Goal: Task Accomplishment & Management: Manage account settings

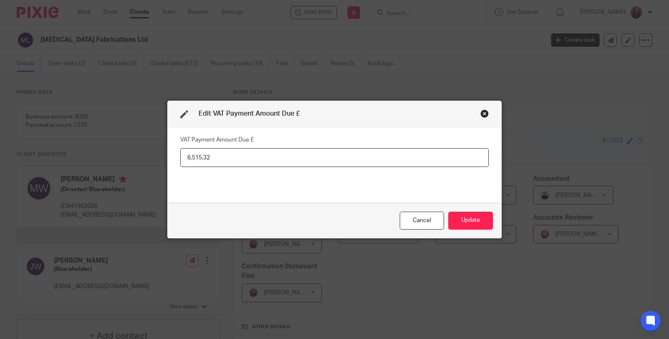
scroll to position [1507, 0]
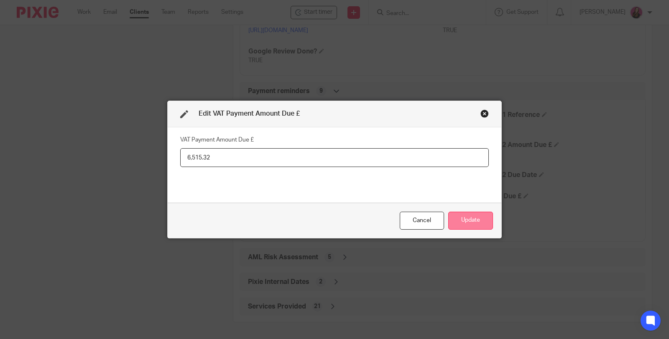
click at [466, 224] on button "Update" at bounding box center [470, 221] width 45 height 18
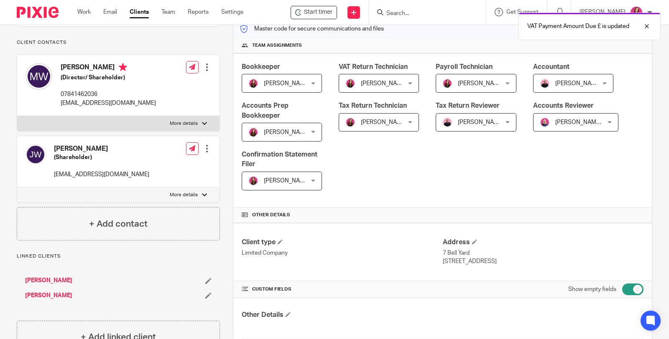
scroll to position [0, 0]
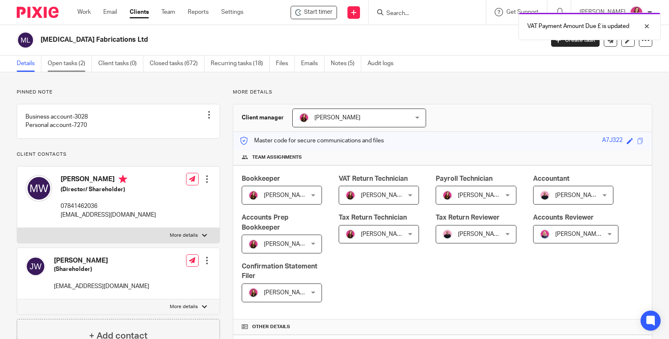
click at [65, 65] on link "Open tasks (2)" at bounding box center [70, 64] width 44 height 16
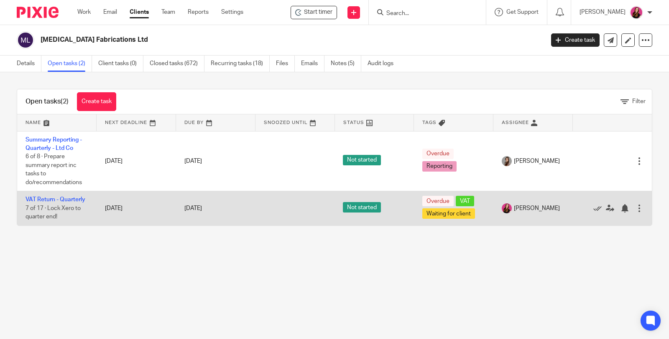
click at [66, 195] on td "VAT Return - Quarterly 7 of 17 · Lock Xero to quarter end!" at bounding box center [56, 208] width 79 height 34
click at [44, 198] on link "VAT Return - Quarterly" at bounding box center [55, 200] width 60 height 6
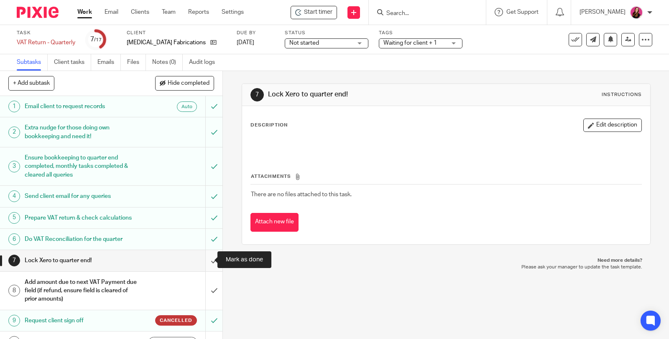
click at [206, 259] on input "submit" at bounding box center [111, 260] width 222 height 21
click at [429, 43] on span "Waiting for client + 1" at bounding box center [414, 43] width 63 height 9
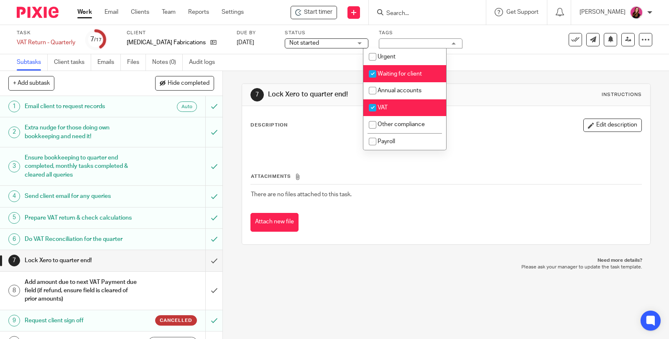
click at [423, 74] on li "Waiting for client" at bounding box center [404, 73] width 83 height 17
checkbox input "false"
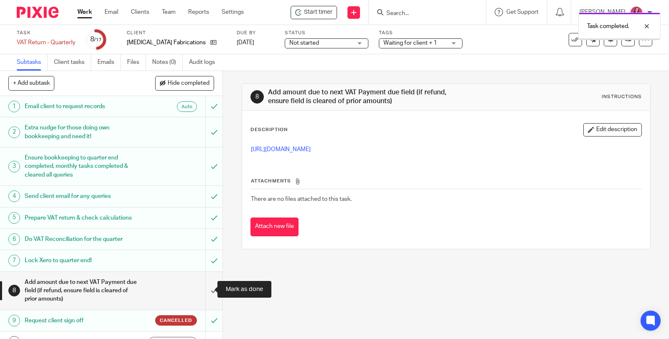
click at [204, 286] on input "submit" at bounding box center [111, 291] width 222 height 38
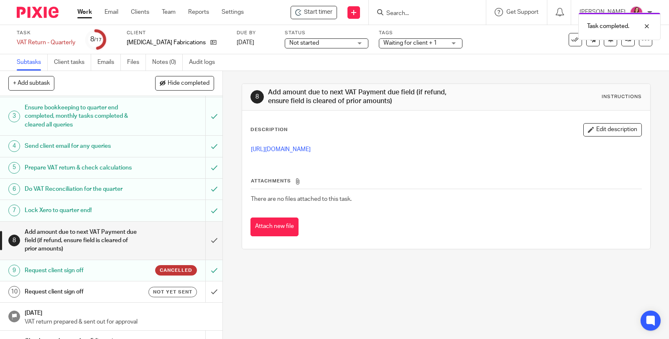
scroll to position [99, 0]
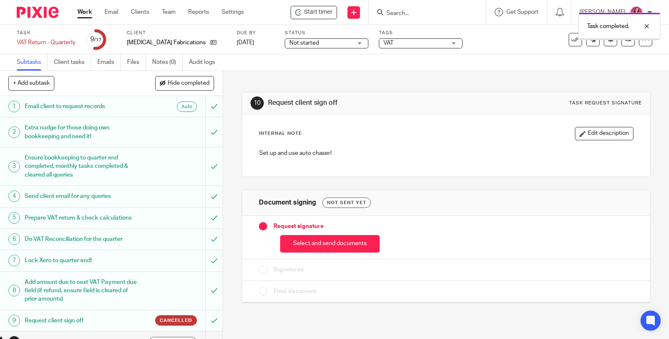
click at [343, 239] on button "Select and send documents" at bounding box center [329, 244] width 99 height 18
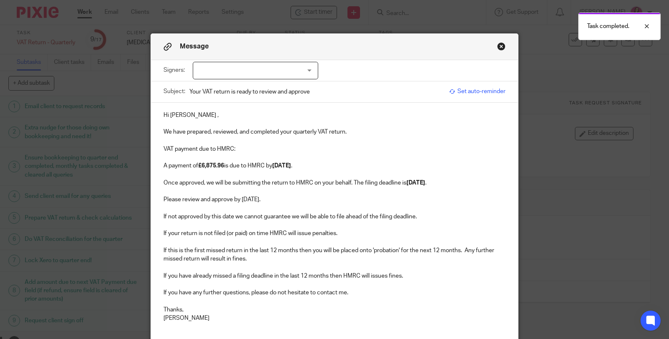
click at [303, 73] on div at bounding box center [255, 71] width 125 height 18
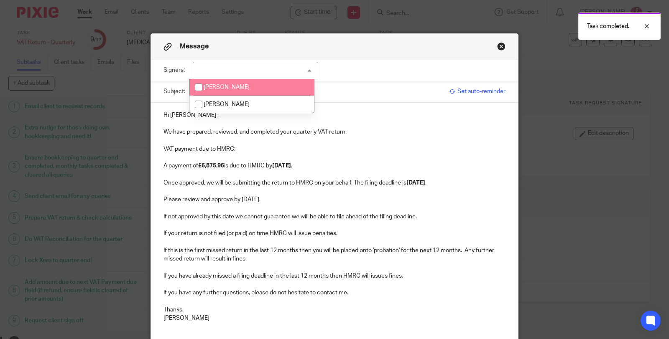
click at [289, 92] on li "Mark Warner" at bounding box center [251, 87] width 125 height 17
checkbox input "true"
click at [488, 89] on span "Set auto-reminder" at bounding box center [477, 91] width 56 height 8
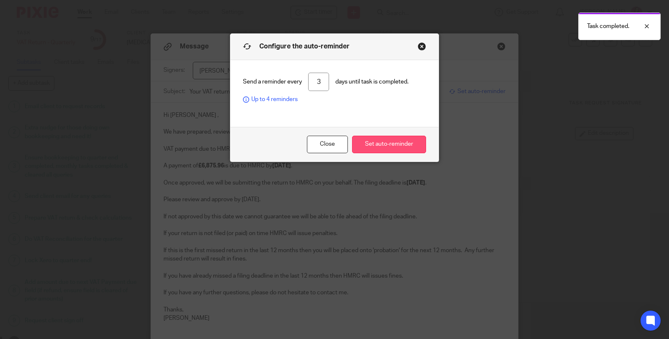
click at [394, 145] on button "Set auto-reminder" at bounding box center [389, 145] width 74 height 18
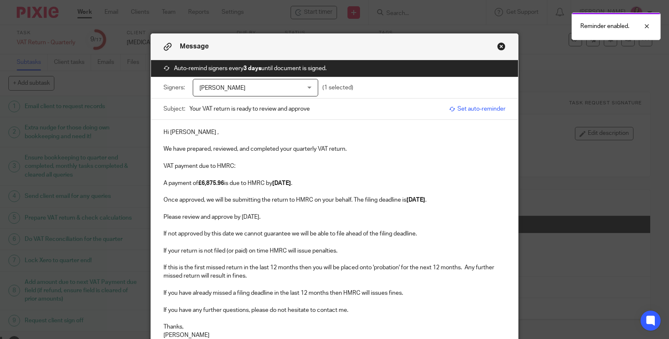
click at [222, 181] on strong "£6,875.96" at bounding box center [211, 184] width 26 height 6
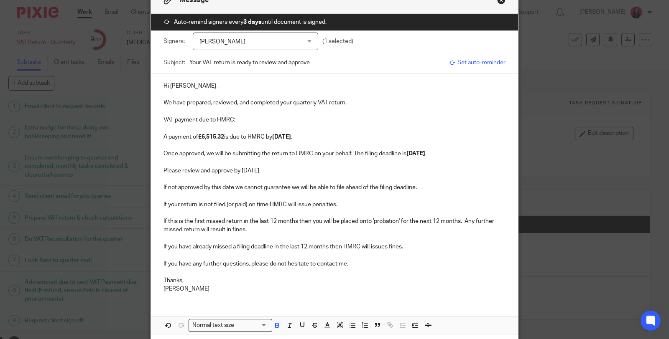
scroll to position [194, 0]
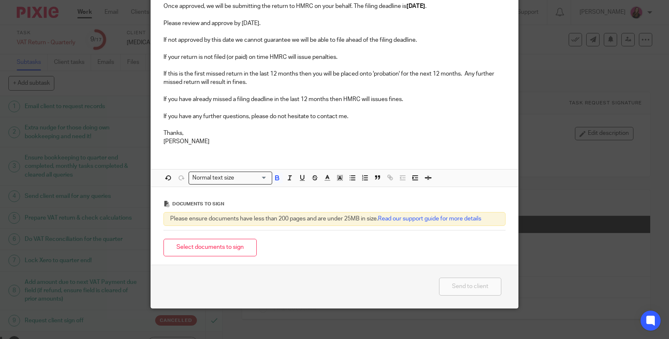
click at [228, 243] on button "Select documents to sign" at bounding box center [209, 248] width 93 height 18
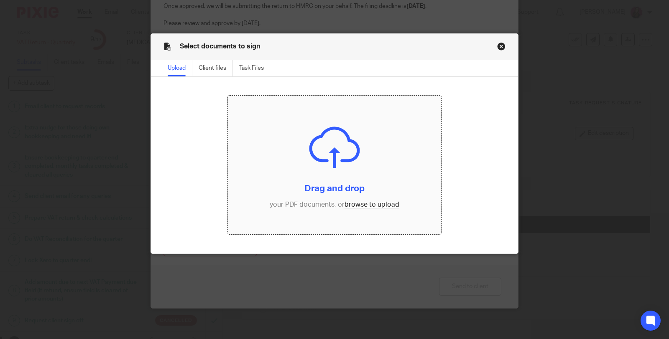
click at [328, 143] on input "file" at bounding box center [334, 165] width 213 height 139
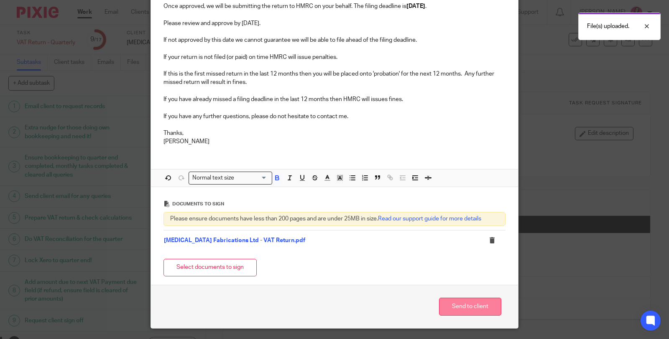
click at [472, 304] on button "Send to client" at bounding box center [470, 307] width 62 height 18
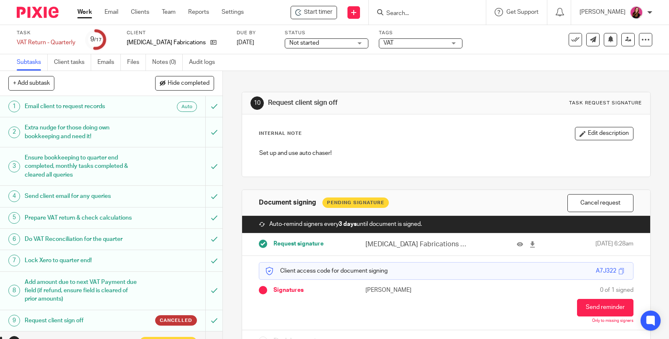
click at [416, 45] on span "VAT" at bounding box center [414, 43] width 63 height 9
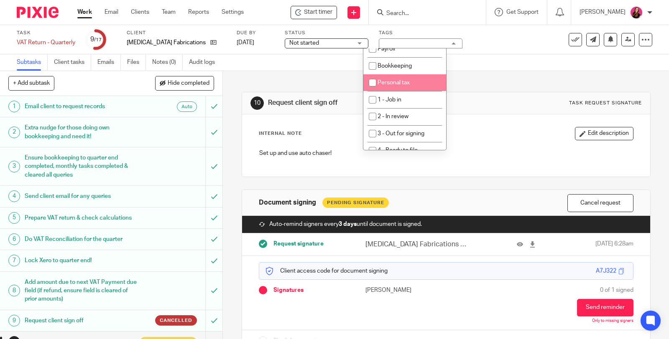
scroll to position [139, 0]
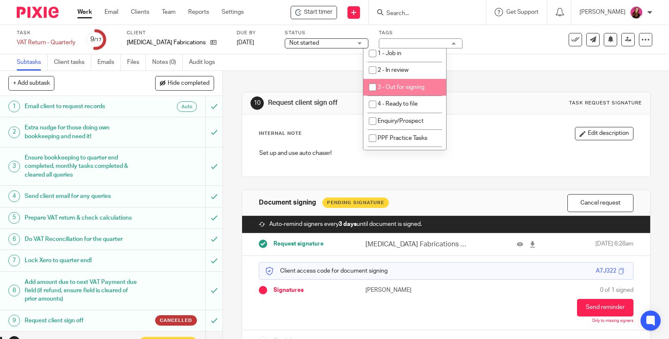
click at [423, 87] on span "3 - Out for signing" at bounding box center [400, 87] width 47 height 6
checkbox input "true"
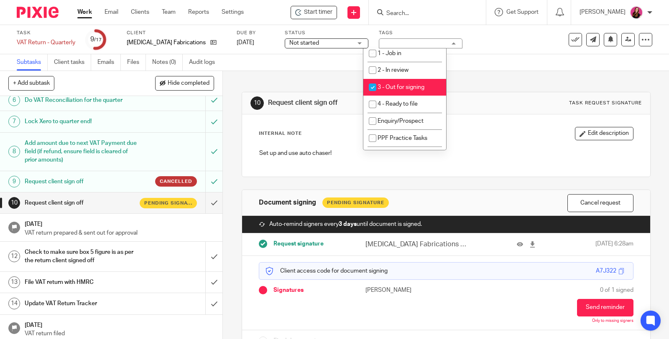
click at [512, 87] on div "10 Request client sign off Task request signature Internal Note Edit descriptio…" at bounding box center [446, 216] width 409 height 290
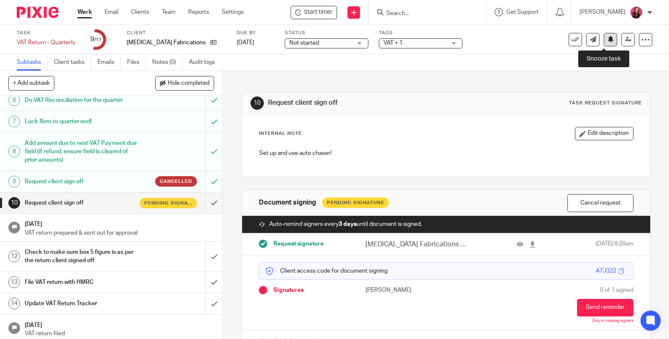
click at [604, 45] on button at bounding box center [610, 39] width 13 height 13
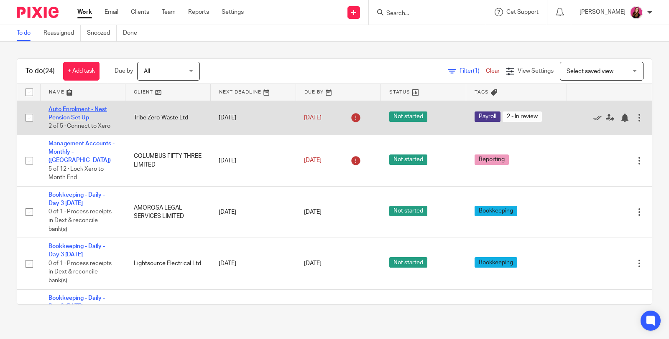
click at [90, 109] on link "Auto Enrolment - Nest Pension Set Up" at bounding box center [77, 114] width 59 height 14
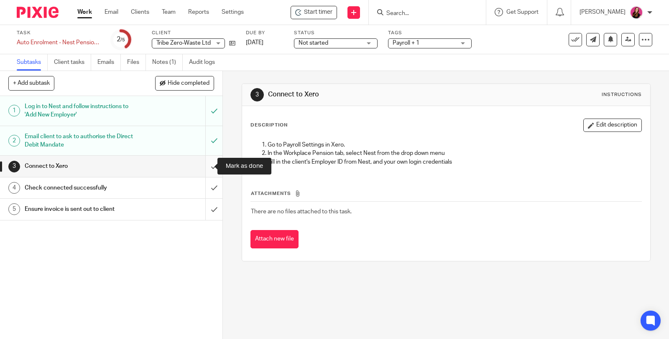
click at [206, 164] on input "submit" at bounding box center [111, 166] width 222 height 21
click at [454, 41] on span "Payroll + 1" at bounding box center [424, 43] width 63 height 9
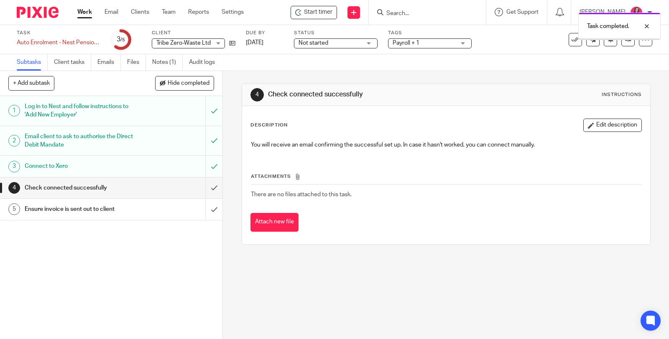
click at [444, 42] on span "Payroll + 1" at bounding box center [424, 43] width 63 height 9
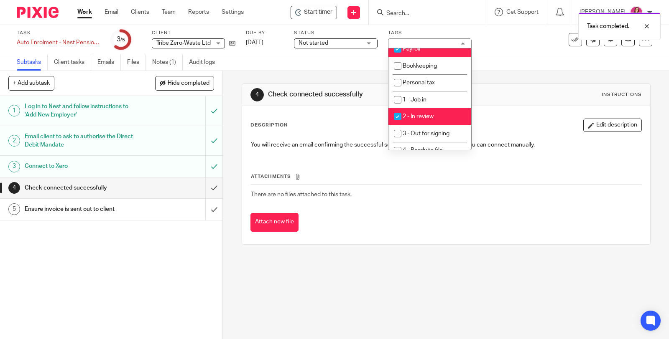
scroll to position [139, 0]
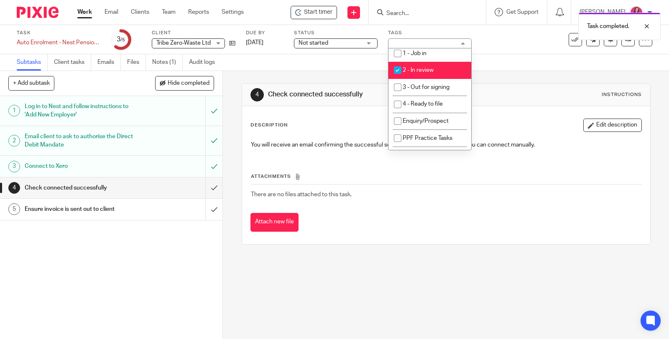
click at [428, 70] on span "2 - In review" at bounding box center [418, 70] width 31 height 6
checkbox input "false"
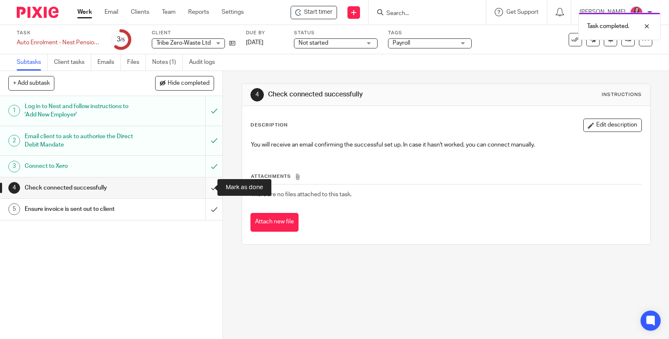
click at [205, 187] on input "submit" at bounding box center [111, 188] width 222 height 21
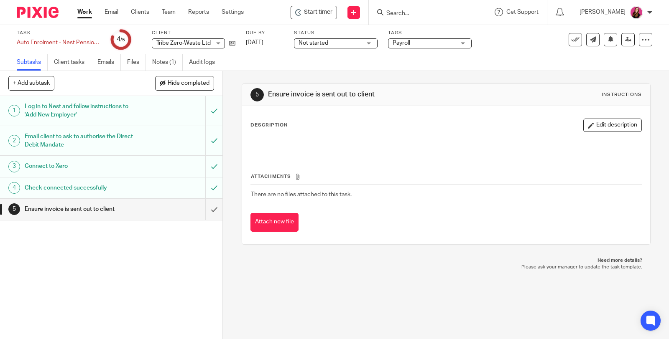
click at [452, 41] on span "Payroll" at bounding box center [424, 43] width 63 height 9
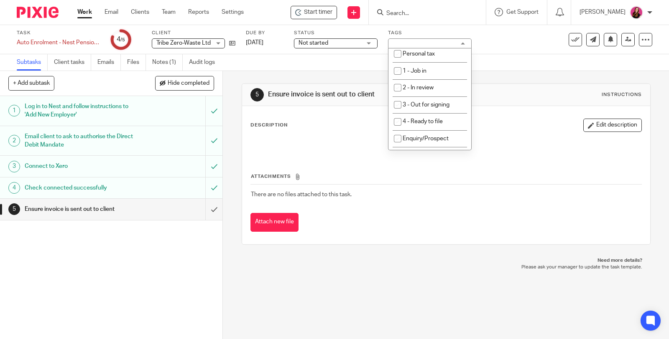
scroll to position [139, 0]
click at [446, 62] on li "2 - In review" at bounding box center [429, 70] width 83 height 17
checkbox input "true"
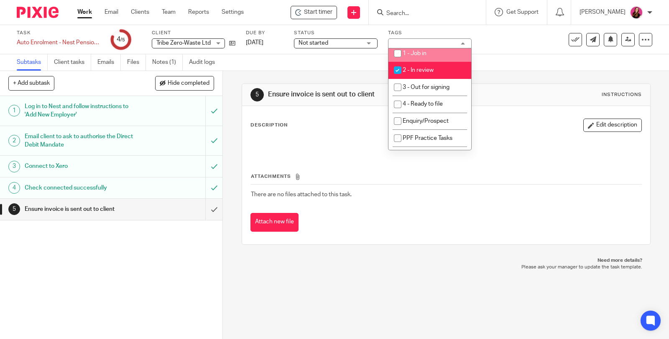
click at [86, 13] on link "Work" at bounding box center [84, 12] width 15 height 8
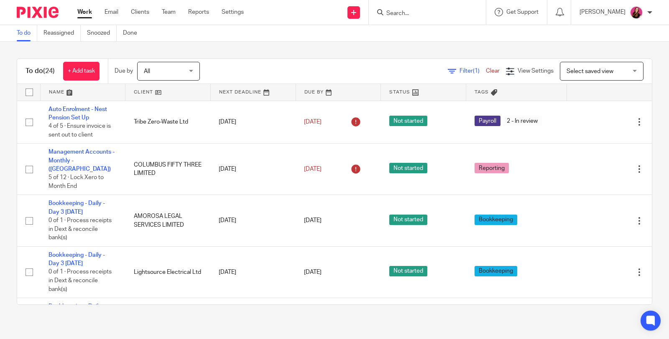
click at [437, 14] on input "Search" at bounding box center [422, 14] width 75 height 8
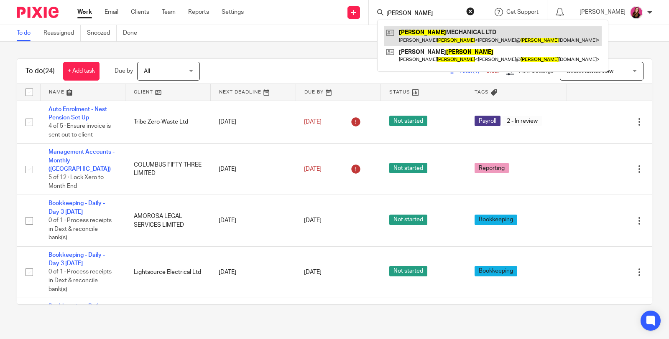
type input "[PERSON_NAME]"
click at [443, 36] on link at bounding box center [493, 35] width 218 height 19
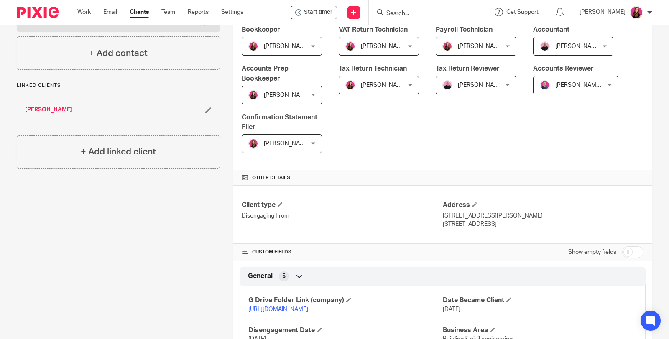
scroll to position [232, 0]
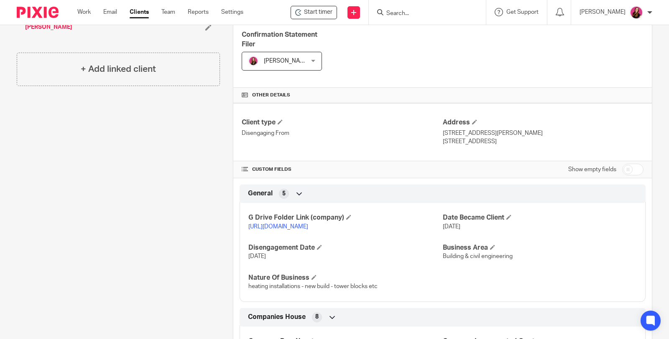
click at [308, 224] on link "https://drive.google.com/drive/folders/1vDiWhtTL8a9IvAUGyKkGiOcOnGuCQJ6g?usp=dr…" at bounding box center [278, 227] width 60 height 6
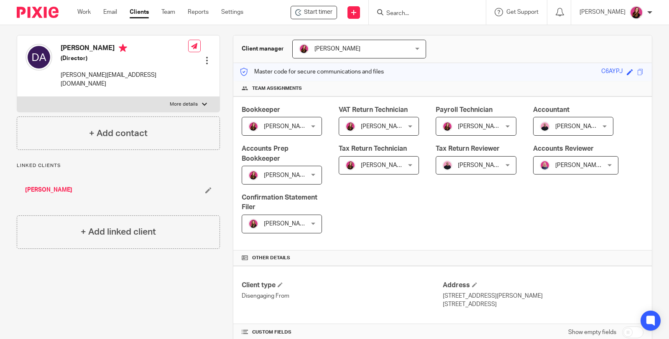
scroll to position [0, 0]
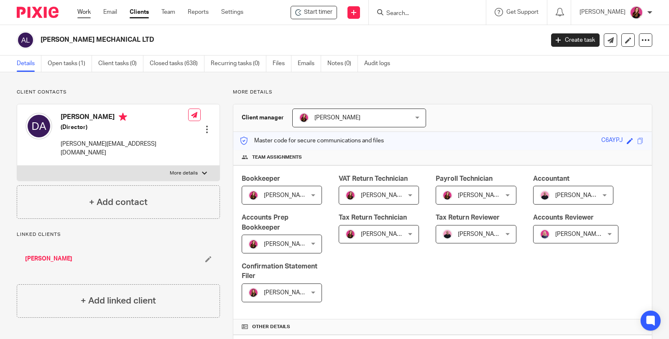
click at [79, 16] on link "Work" at bounding box center [83, 12] width 13 height 8
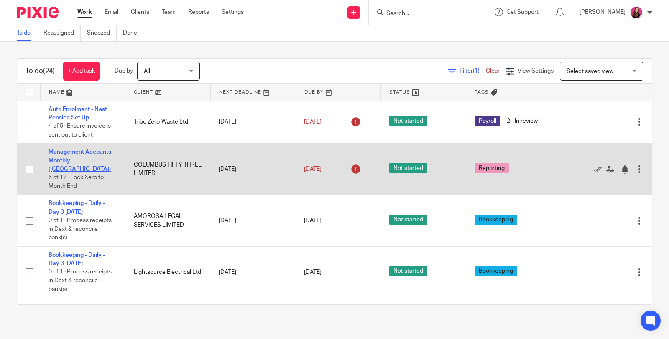
click at [76, 150] on link "Management Accounts - Monthly - (Columbus)" at bounding box center [81, 160] width 66 height 23
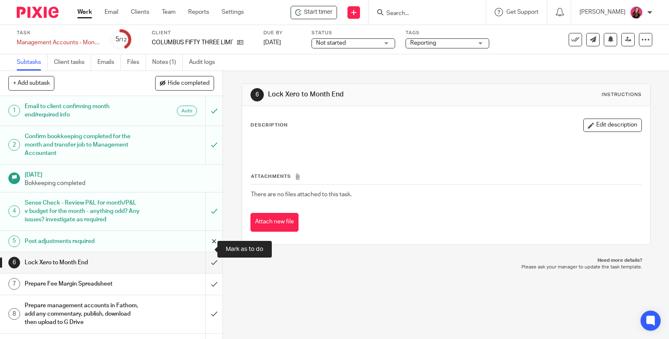
click at [204, 248] on input "submit" at bounding box center [111, 241] width 222 height 21
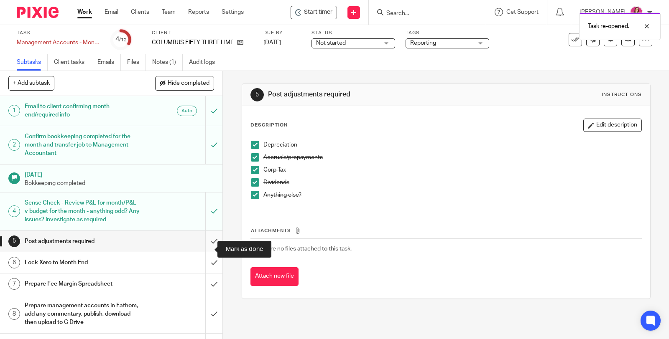
click at [207, 248] on input "submit" at bounding box center [111, 241] width 222 height 21
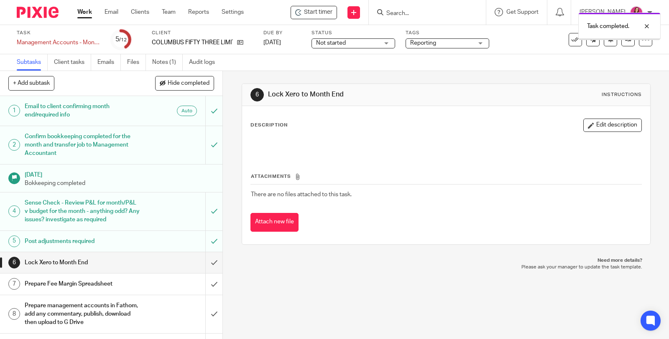
click at [206, 143] on input "submit" at bounding box center [111, 145] width 222 height 38
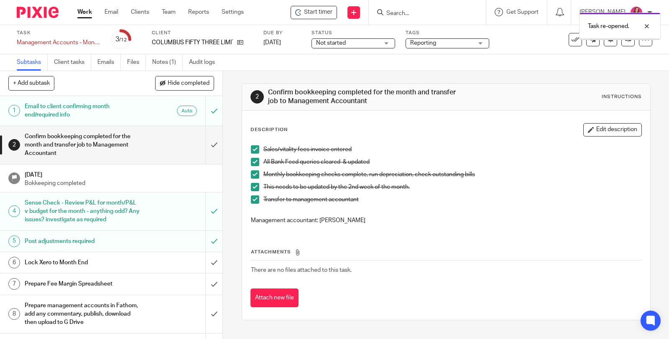
drag, startPoint x: 0, startPoint y: 0, endPoint x: 244, endPoint y: 147, distance: 285.0
click at [251, 150] on span at bounding box center [255, 149] width 8 height 8
click at [254, 186] on span at bounding box center [255, 187] width 8 height 8
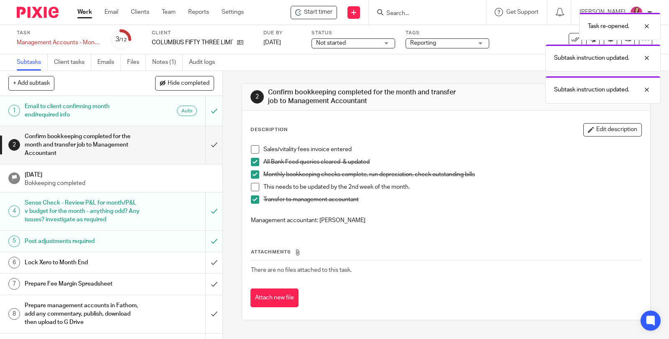
click at [251, 196] on span at bounding box center [255, 200] width 8 height 8
click at [433, 50] on div "Task re-opened. Subtask instruction updated. Subtask instruction updated." at bounding box center [497, 55] width 326 height 95
click at [433, 46] on div "Task re-opened. Subtask instruction updated. Subtask instruction updated. Subta…" at bounding box center [497, 71] width 326 height 127
click at [448, 45] on div "Task re-opened. Subtask instruction updated. Subtask instruction updated. Subta…" at bounding box center [497, 71] width 326 height 127
click at [456, 41] on div "Task re-opened. Subtask instruction updated. Subtask instruction updated. Subta…" at bounding box center [497, 71] width 326 height 127
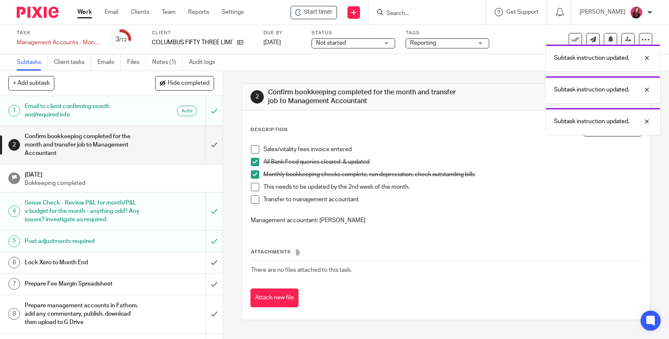
click at [483, 42] on div "Task re-opened. Subtask instruction updated. Subtask instruction updated. Subta…" at bounding box center [497, 71] width 326 height 127
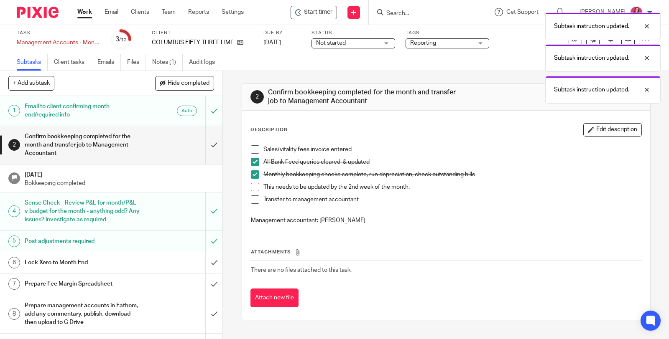
click at [482, 42] on div "Subtask instruction updated. Subtask instruction updated. Subtask instruction u…" at bounding box center [497, 55] width 326 height 95
click at [478, 43] on div "Subtask instruction updated. Subtask instruction updated. Subtask instruction u…" at bounding box center [497, 55] width 326 height 95
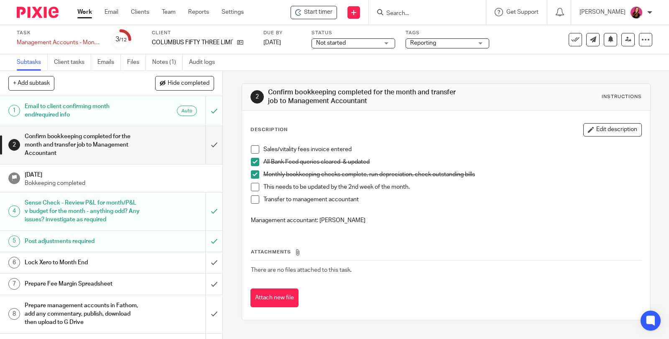
click at [469, 42] on span "Reporting" at bounding box center [441, 43] width 63 height 9
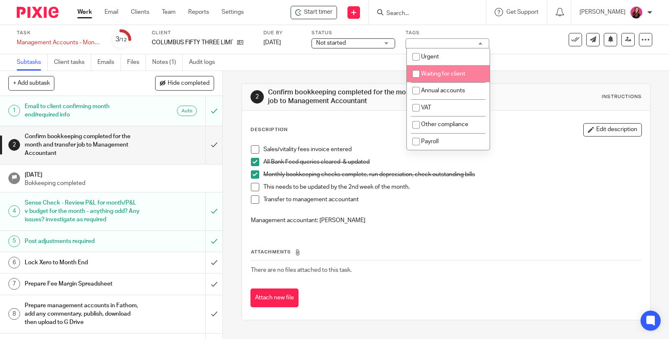
click at [466, 68] on li "Waiting for client" at bounding box center [448, 73] width 83 height 17
checkbox input "true"
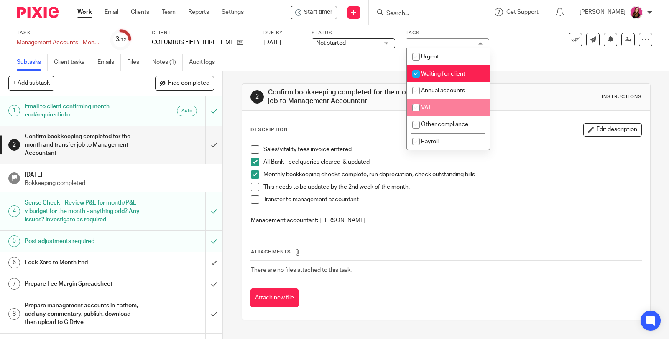
click at [551, 144] on div "Sales/vitality fees invoice entered All Bank Feed queries cleared & updated Mon…" at bounding box center [446, 186] width 399 height 90
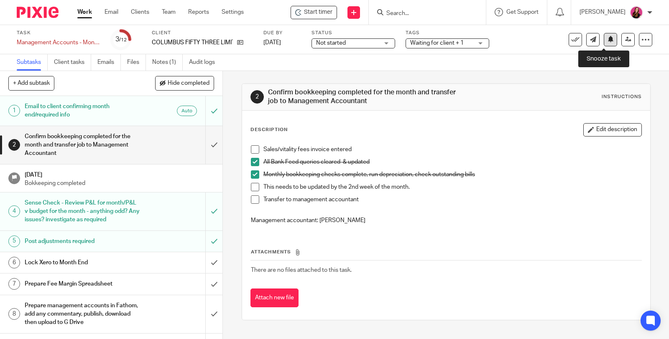
click at [607, 39] on icon at bounding box center [610, 39] width 6 height 6
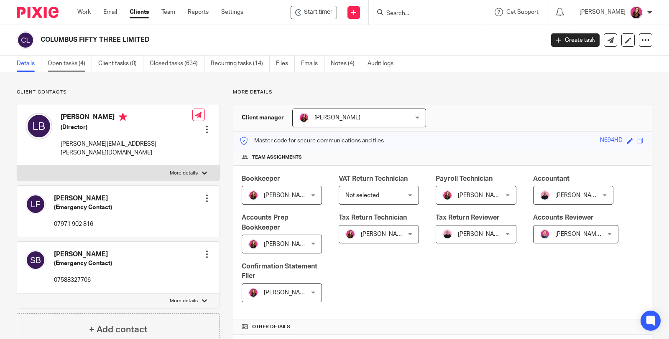
click at [64, 64] on link "Open tasks (4)" at bounding box center [70, 64] width 44 height 16
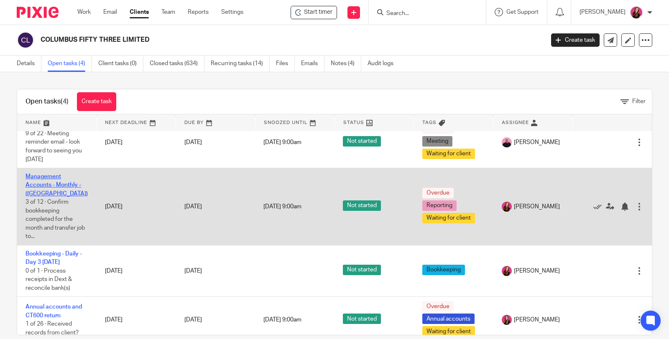
scroll to position [21, 0]
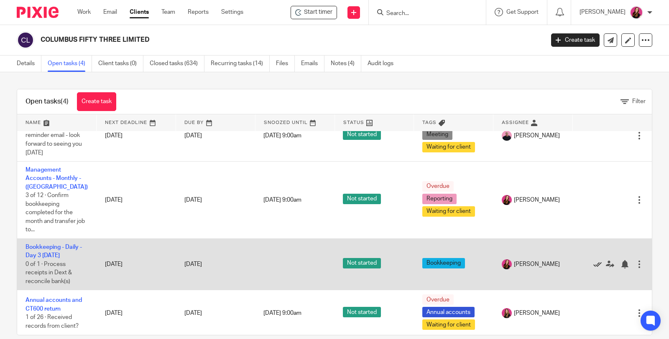
click at [593, 263] on icon at bounding box center [597, 264] width 8 height 8
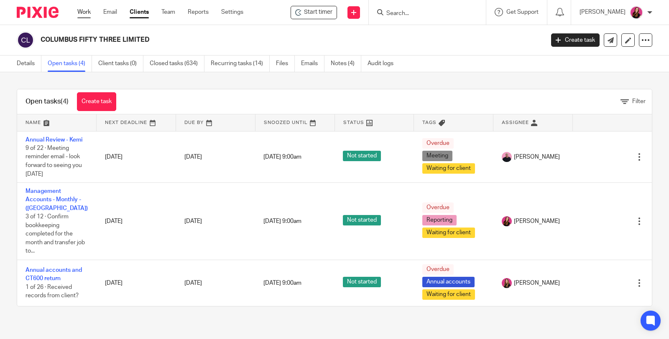
click at [79, 12] on link "Work" at bounding box center [83, 12] width 13 height 8
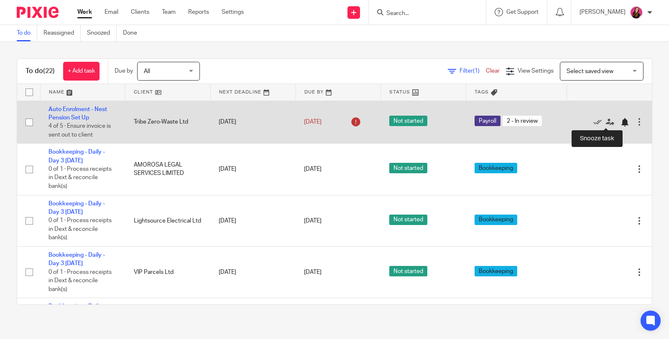
click at [620, 121] on div at bounding box center [624, 122] width 8 height 8
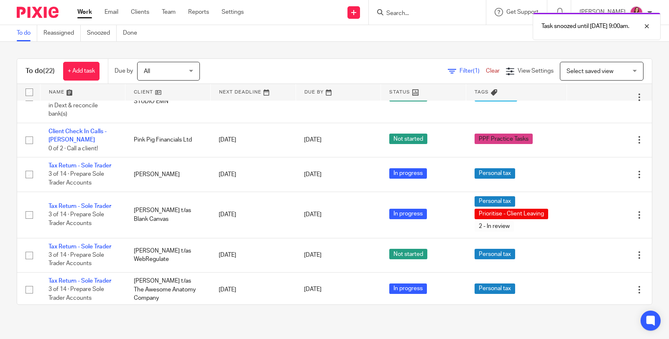
scroll to position [735, 0]
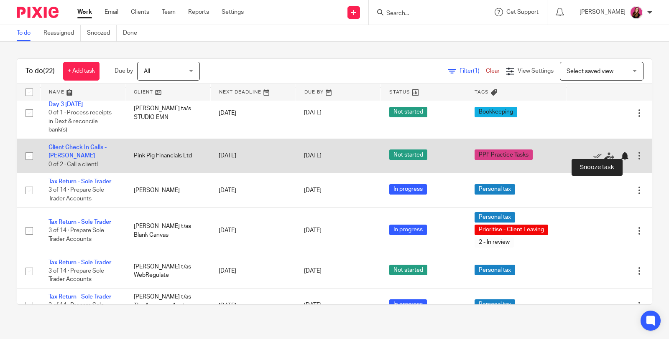
click at [620, 152] on div at bounding box center [624, 156] width 8 height 8
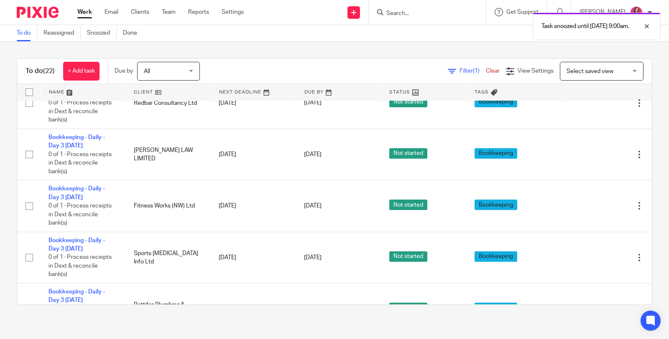
scroll to position [0, 0]
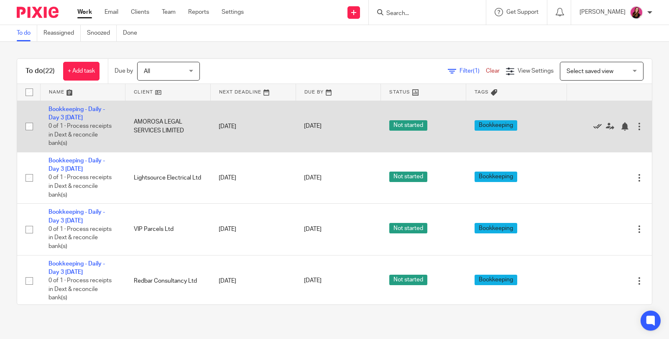
drag, startPoint x: 578, startPoint y: 126, endPoint x: 574, endPoint y: 125, distance: 4.4
click at [593, 126] on icon at bounding box center [597, 126] width 8 height 8
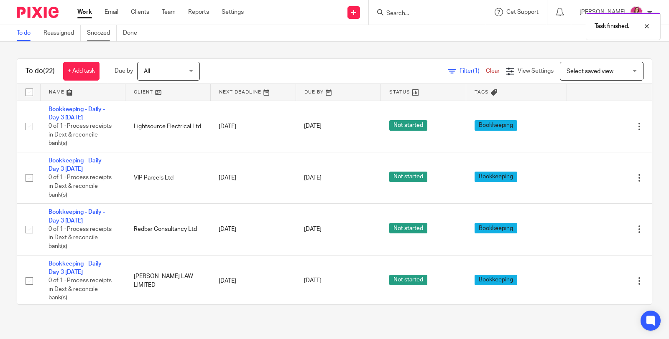
click at [98, 33] on link "Snoozed" at bounding box center [102, 33] width 30 height 16
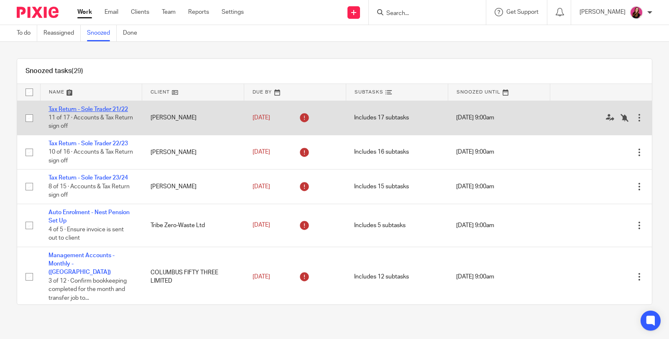
click at [99, 110] on link "Tax Return - Sole Trader 21/22" at bounding box center [87, 110] width 79 height 6
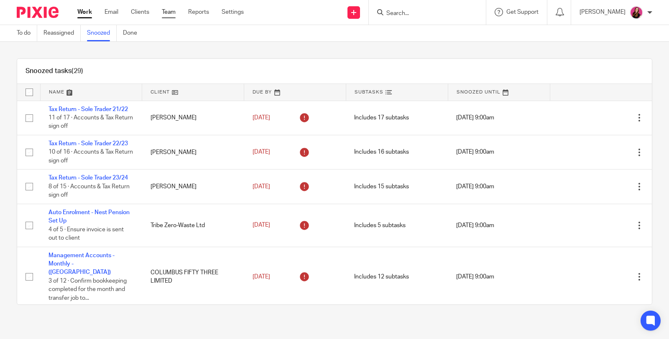
click at [171, 11] on link "Team" at bounding box center [169, 12] width 14 height 8
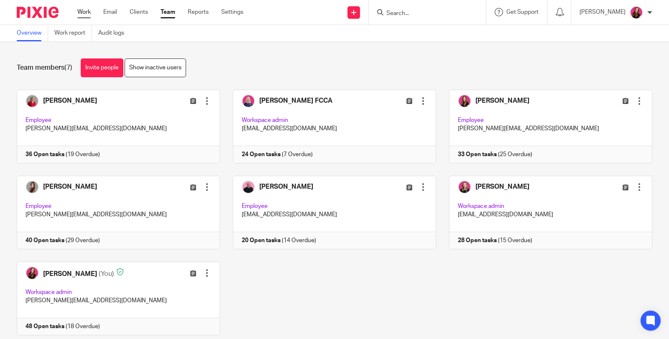
click at [79, 8] on link "Work" at bounding box center [83, 12] width 13 height 8
